Goal: Task Accomplishment & Management: Manage account settings

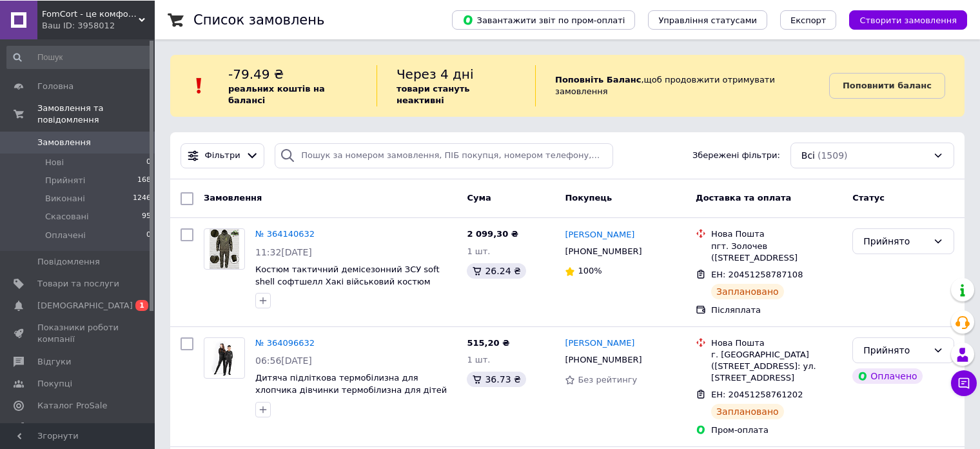
scroll to position [129, 0]
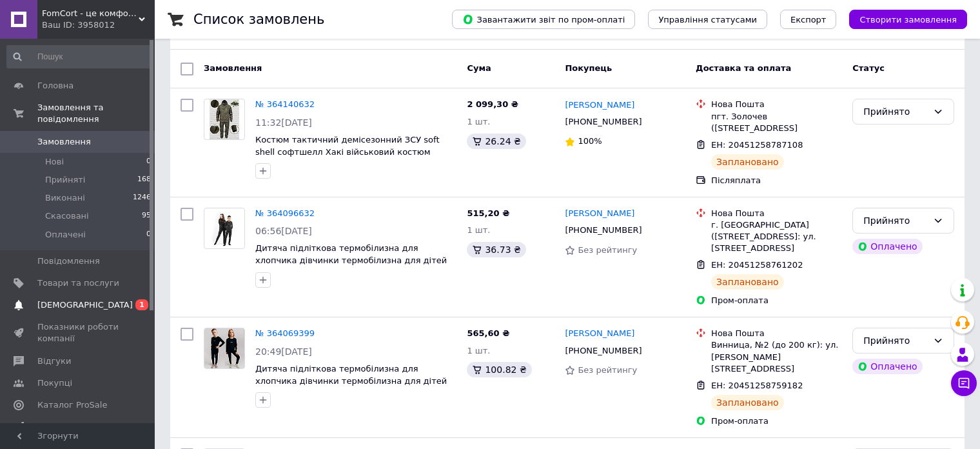
click at [124, 299] on span "0 1" at bounding box center [136, 305] width 35 height 12
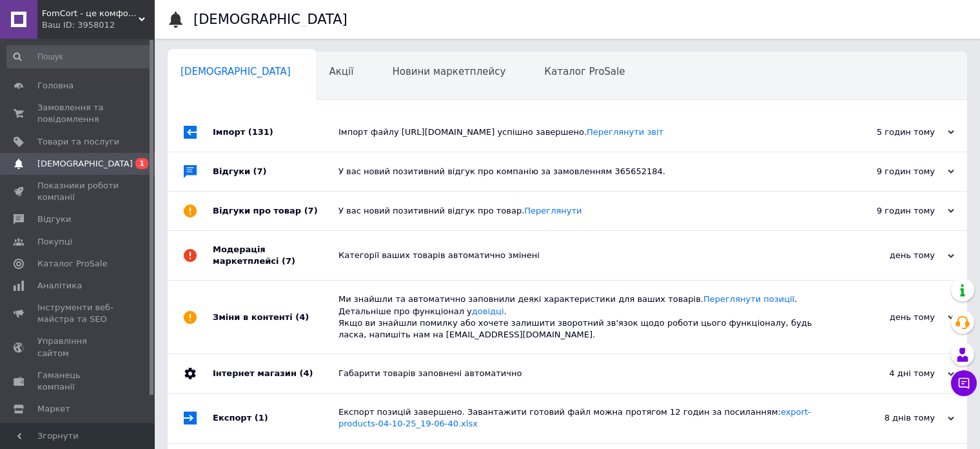
click at [403, 135] on div "Імпорт файлу [URL][DOMAIN_NAME] успішно завершено. Переглянути звіт" at bounding box center [581, 132] width 487 height 12
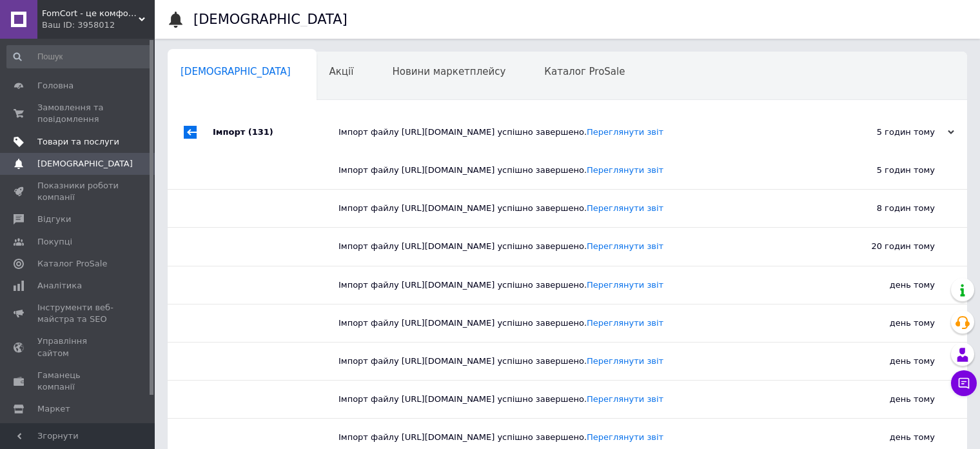
click at [95, 142] on span "Товари та послуги" at bounding box center [78, 142] width 82 height 12
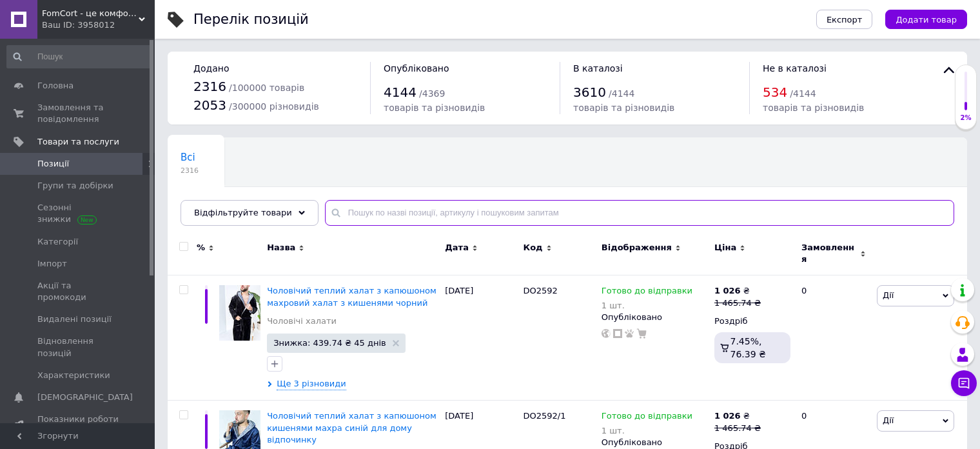
click at [402, 215] on input "text" at bounding box center [639, 213] width 629 height 26
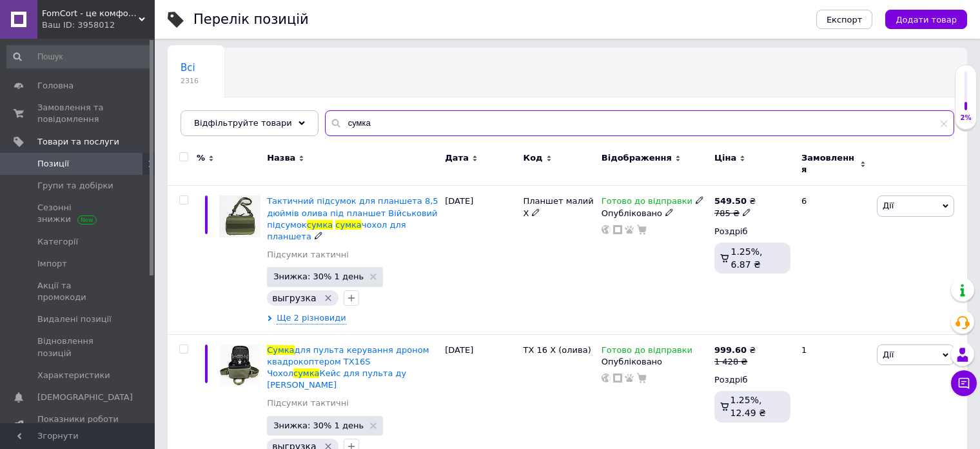
scroll to position [129, 0]
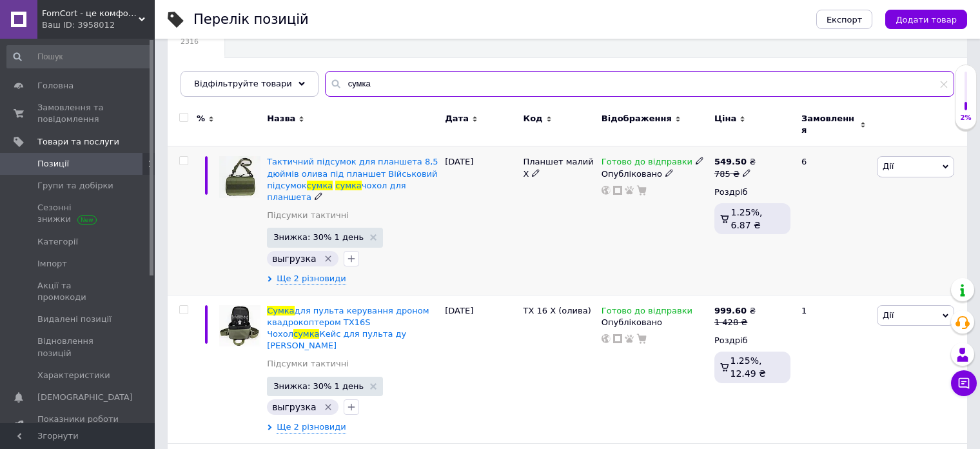
type input "сумка"
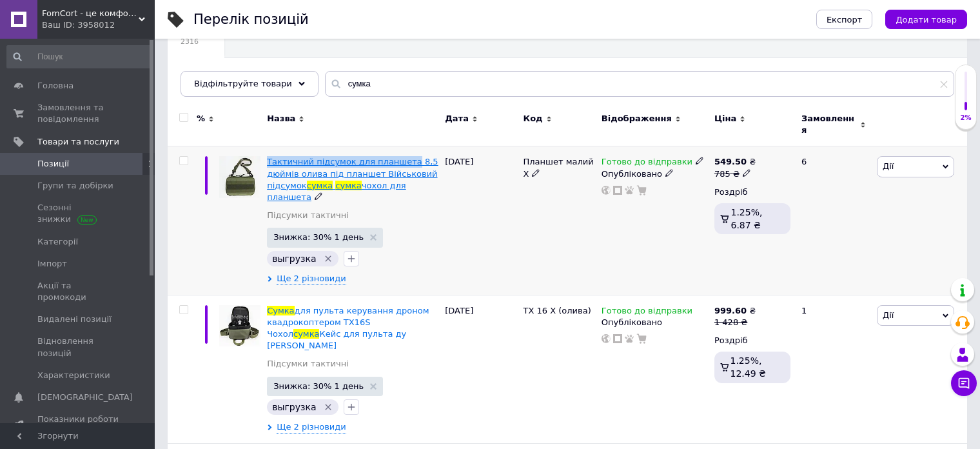
copy span "Тактичний підсумок для планшета"
drag, startPoint x: 265, startPoint y: 148, endPoint x: 400, endPoint y: 150, distance: 134.7
click at [400, 150] on div "Тактичний підсумок для планшета 8,5 дюймів олива під планшет Військовий підсумо…" at bounding box center [353, 220] width 178 height 148
